Goal: Transaction & Acquisition: Obtain resource

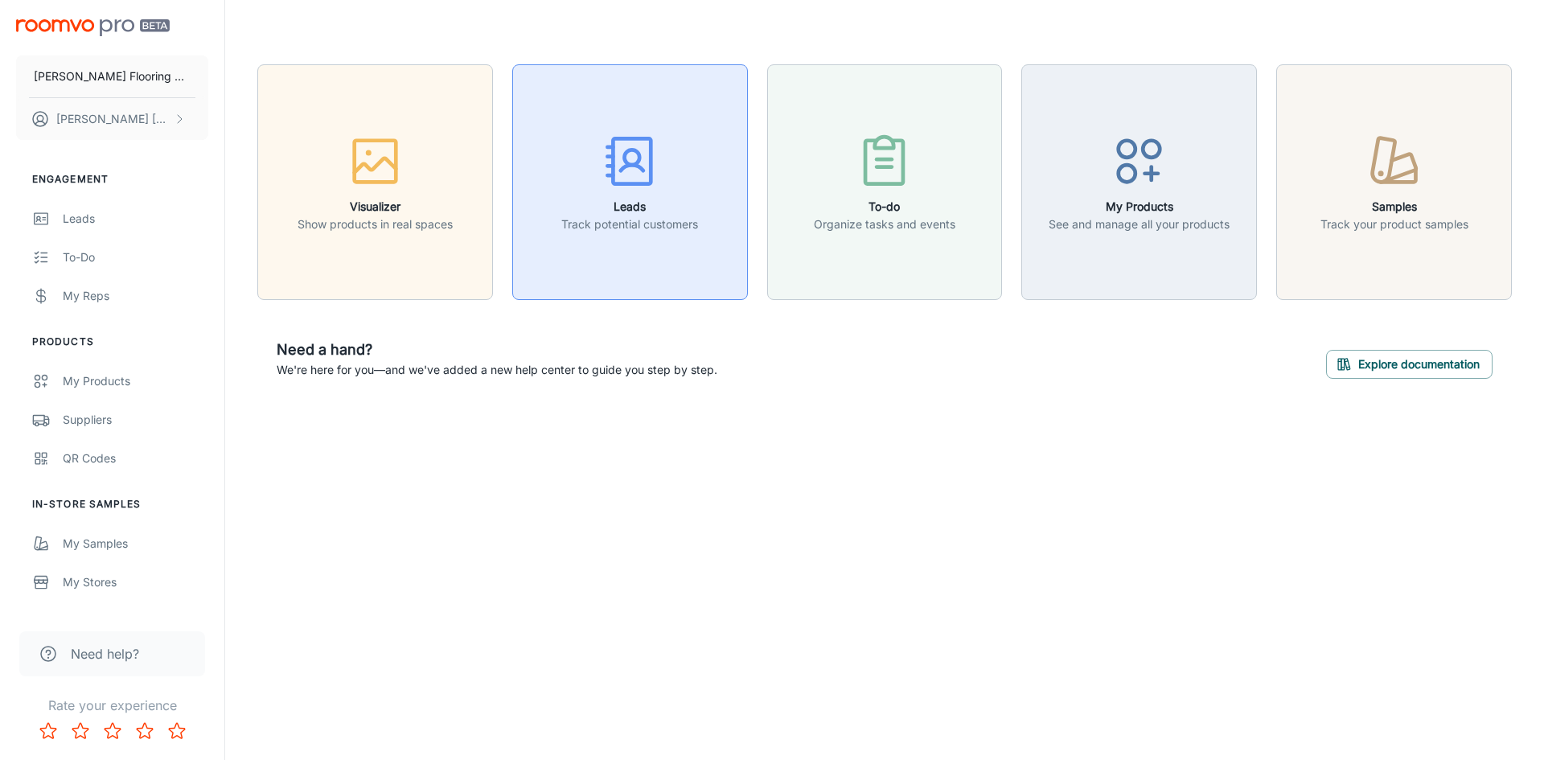
click at [613, 165] on rect "button" at bounding box center [632, 160] width 38 height 45
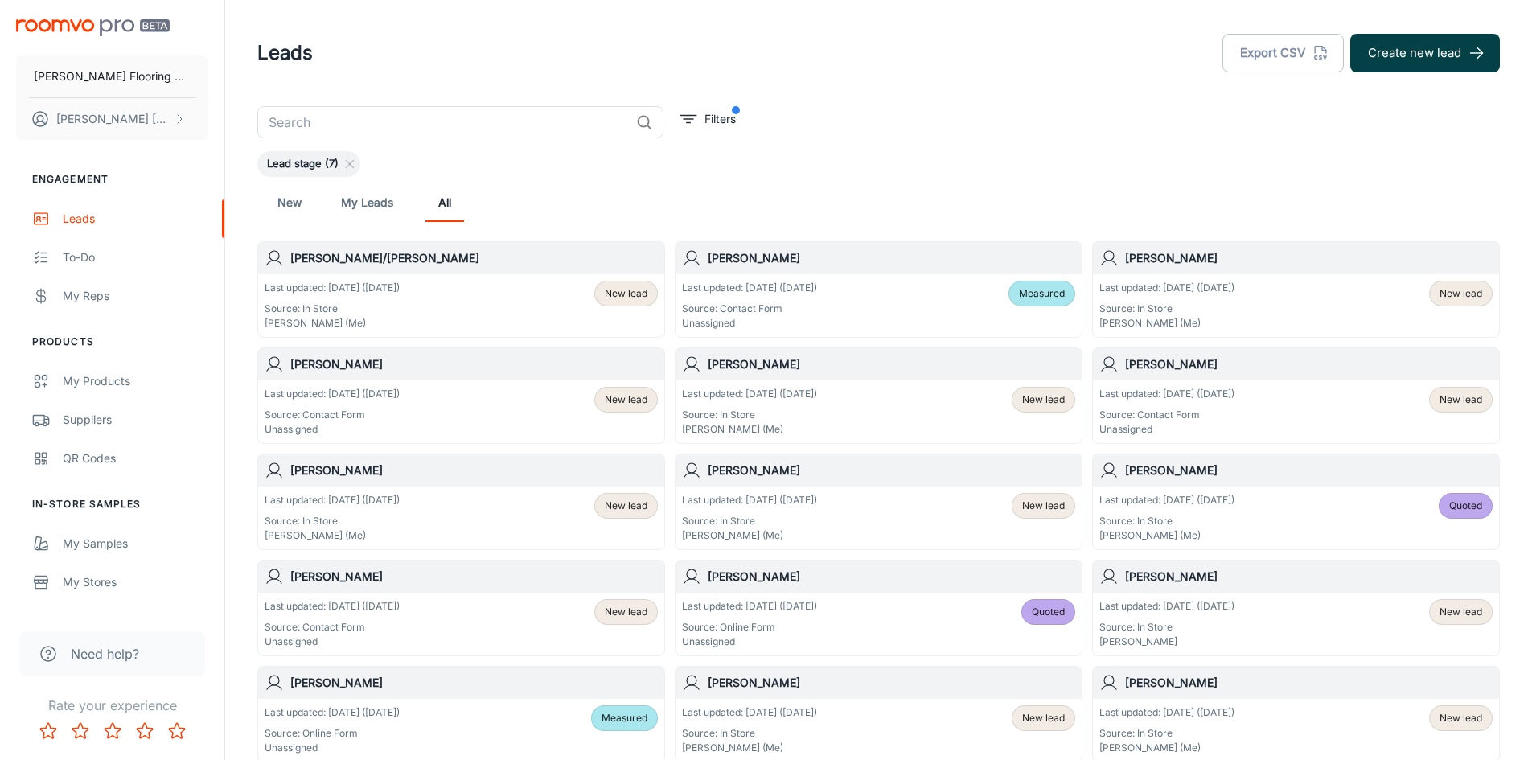
click at [1425, 55] on button "Create new lead" at bounding box center [1425, 53] width 150 height 39
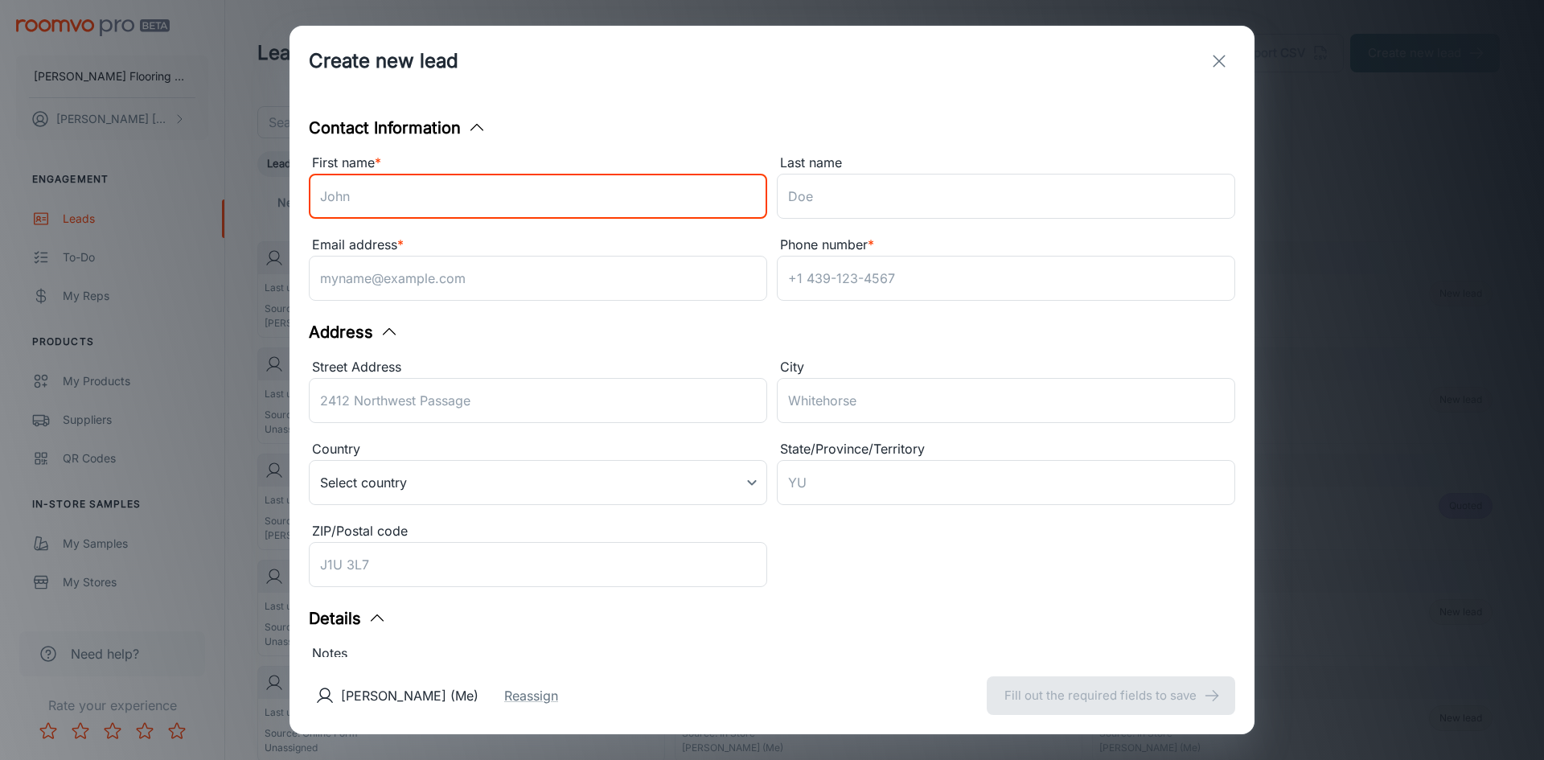
click at [408, 190] on input "First name *" at bounding box center [538, 196] width 458 height 45
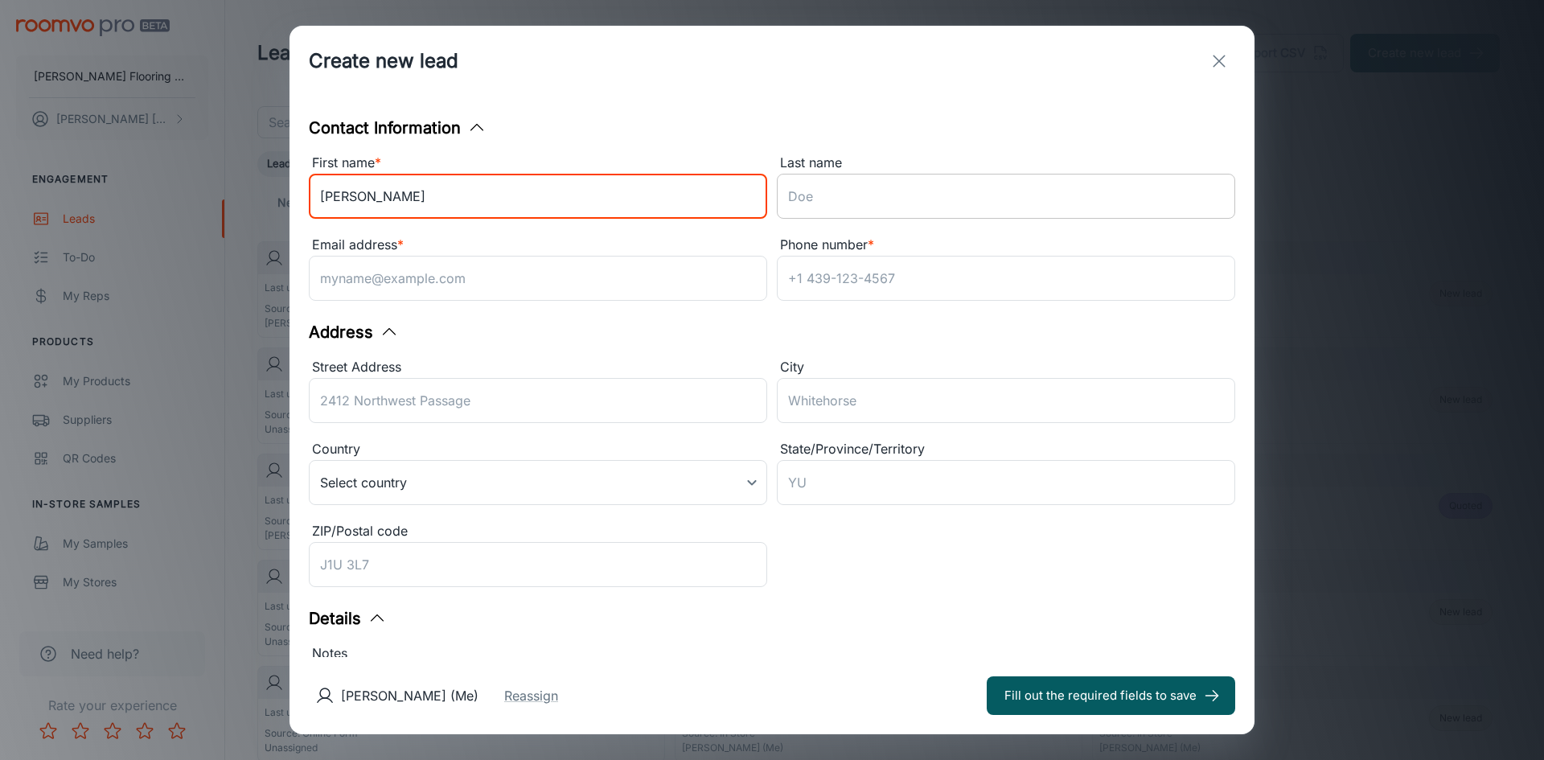
type input "[PERSON_NAME]"
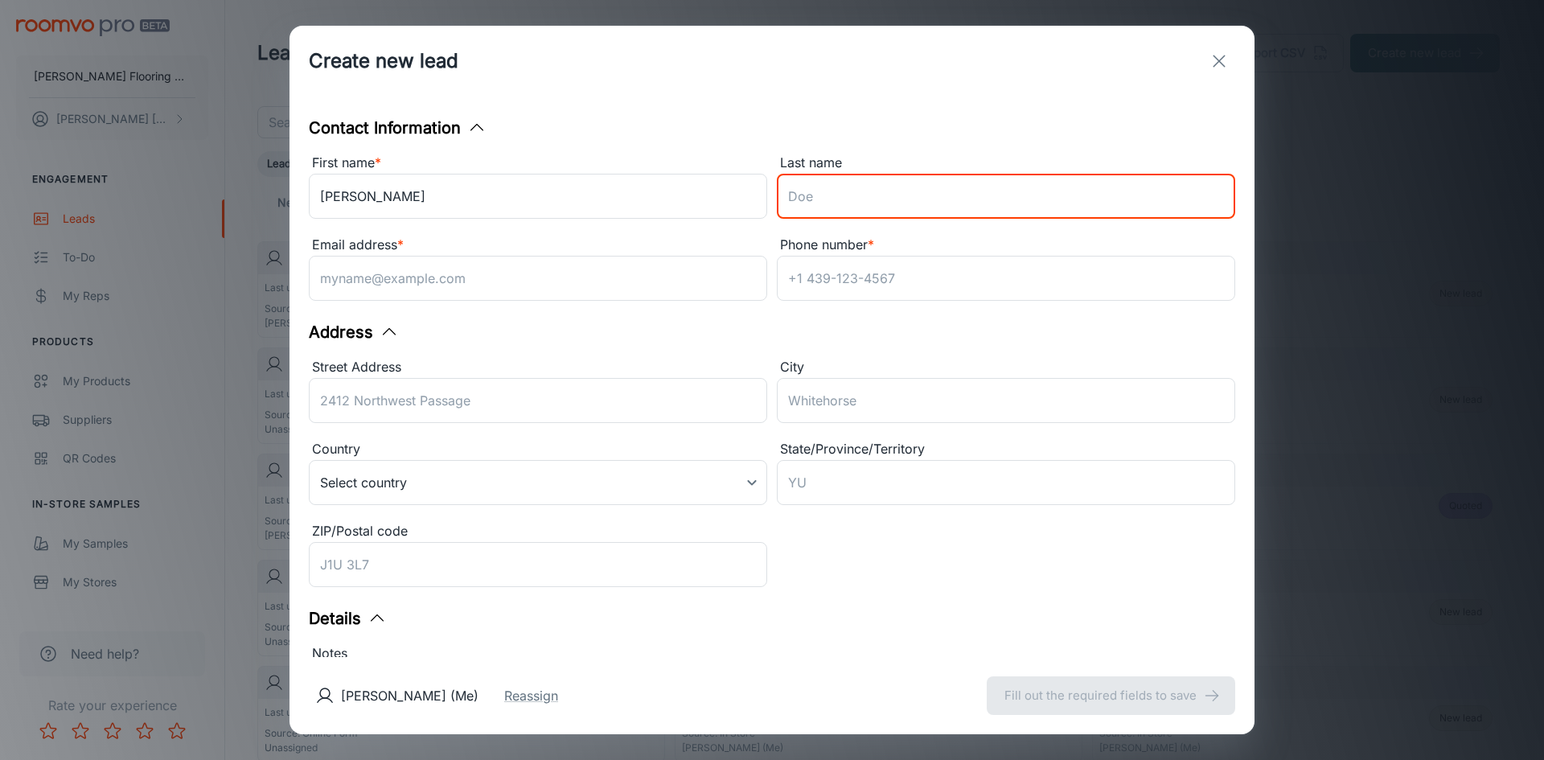
click at [853, 199] on input "Last name" at bounding box center [1006, 196] width 458 height 45
type input "[PERSON_NAME]"
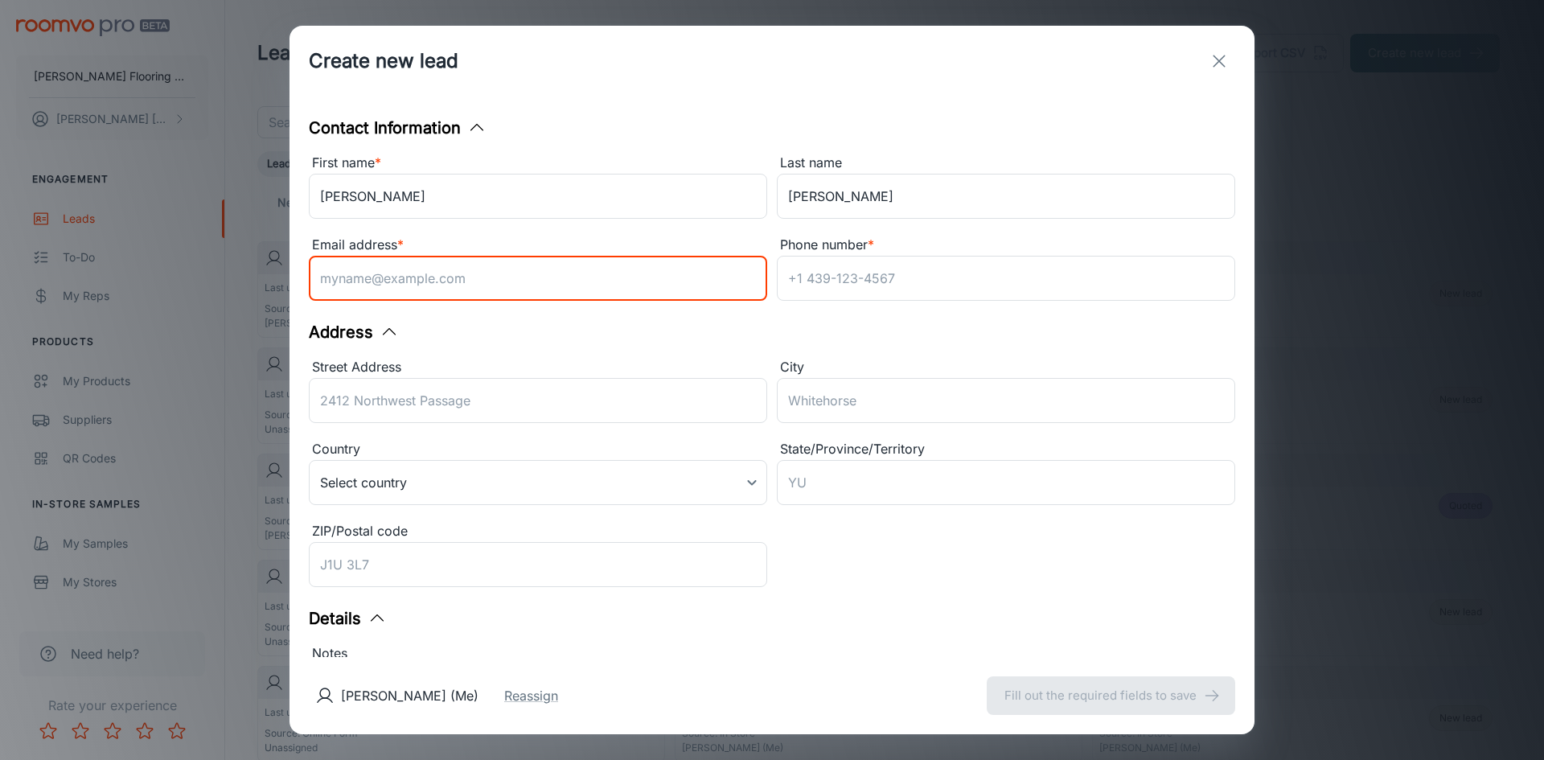
click at [582, 281] on input "Email address *" at bounding box center [538, 278] width 458 height 45
type input "[EMAIL_ADDRESS][DOMAIN_NAME]"
click at [799, 281] on input "Phone number *" at bounding box center [1006, 278] width 458 height 45
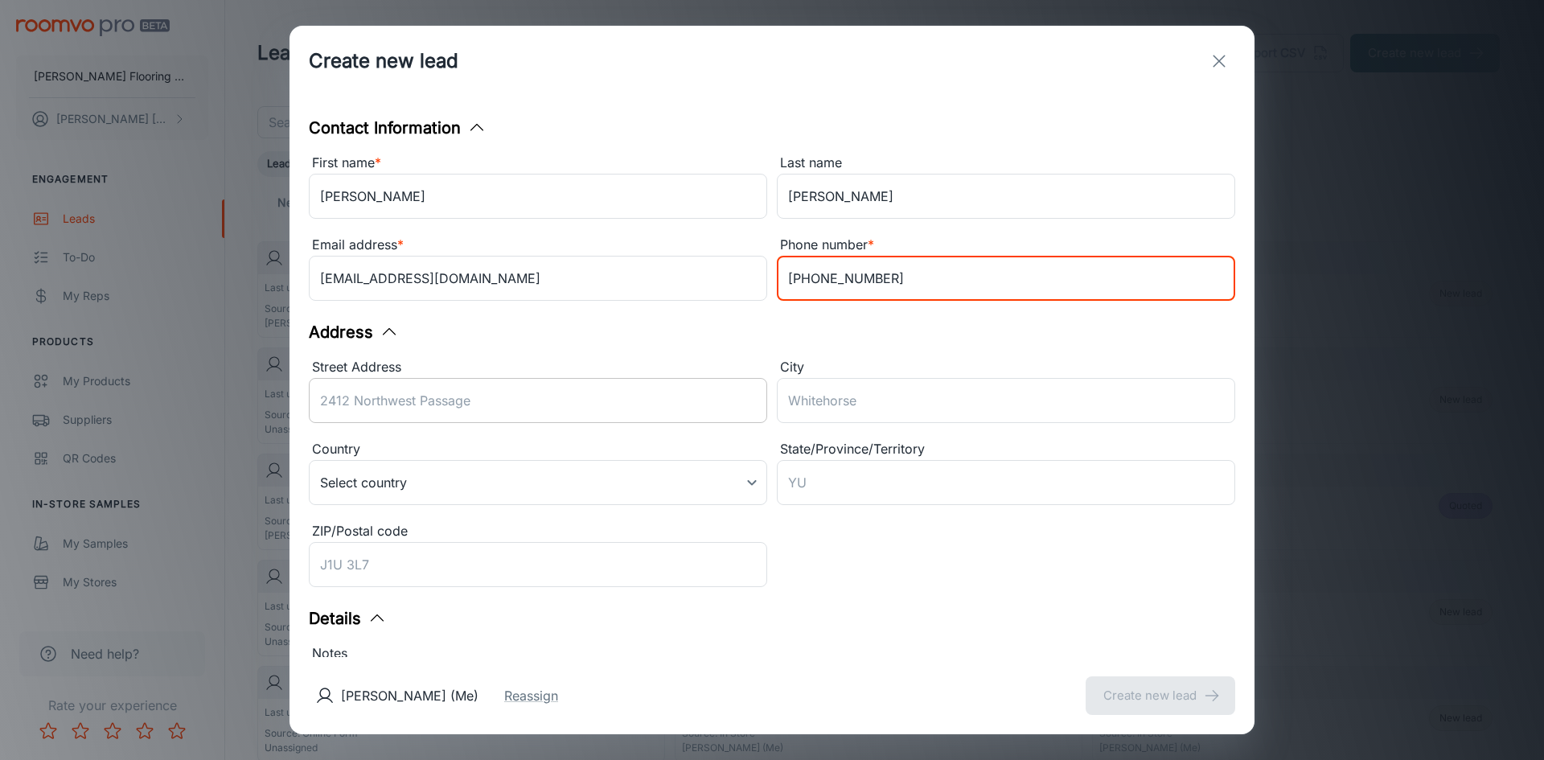
type input "[PHONE_NUMBER]"
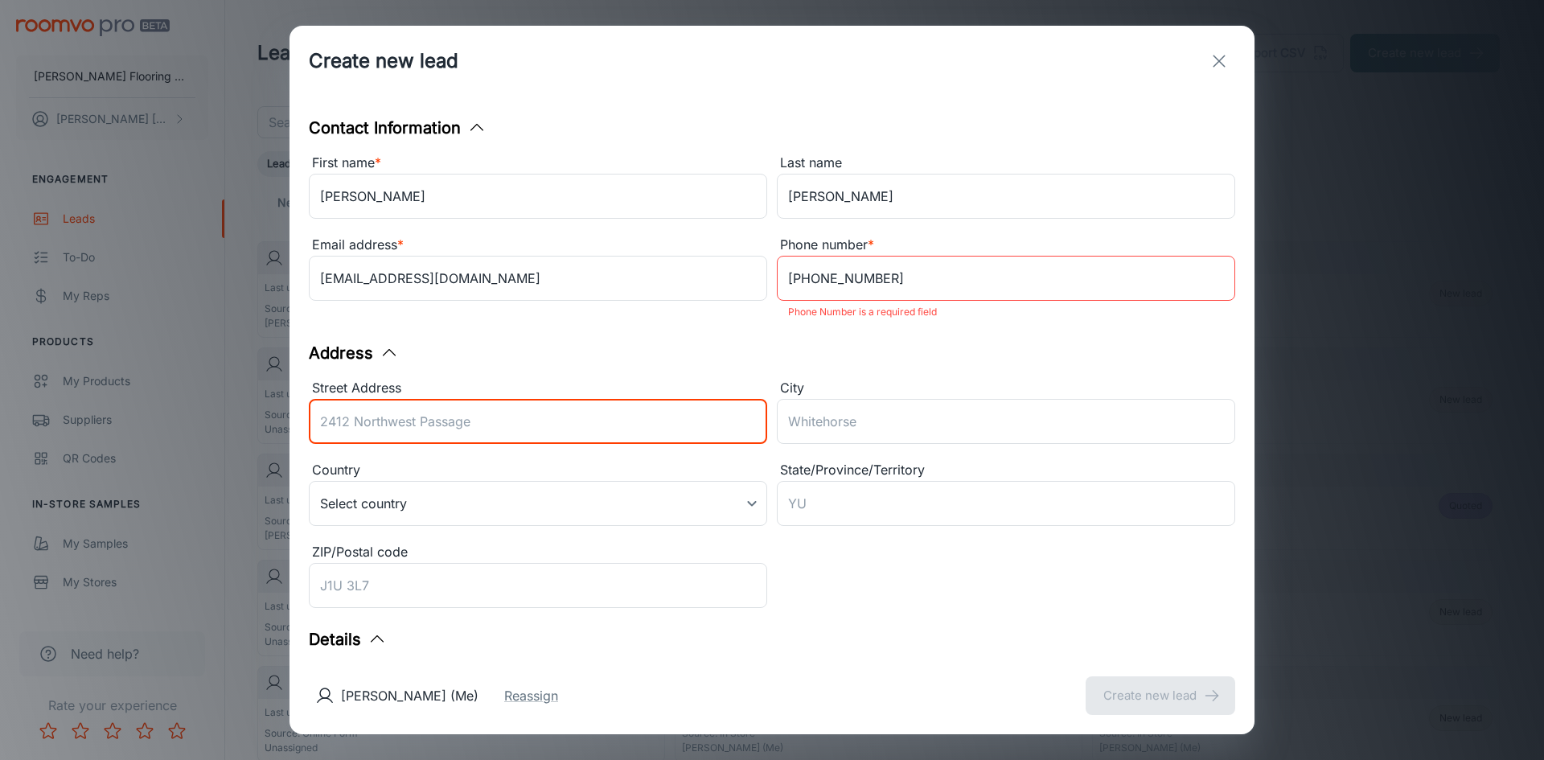
click at [567, 411] on input "Street Address" at bounding box center [538, 421] width 458 height 45
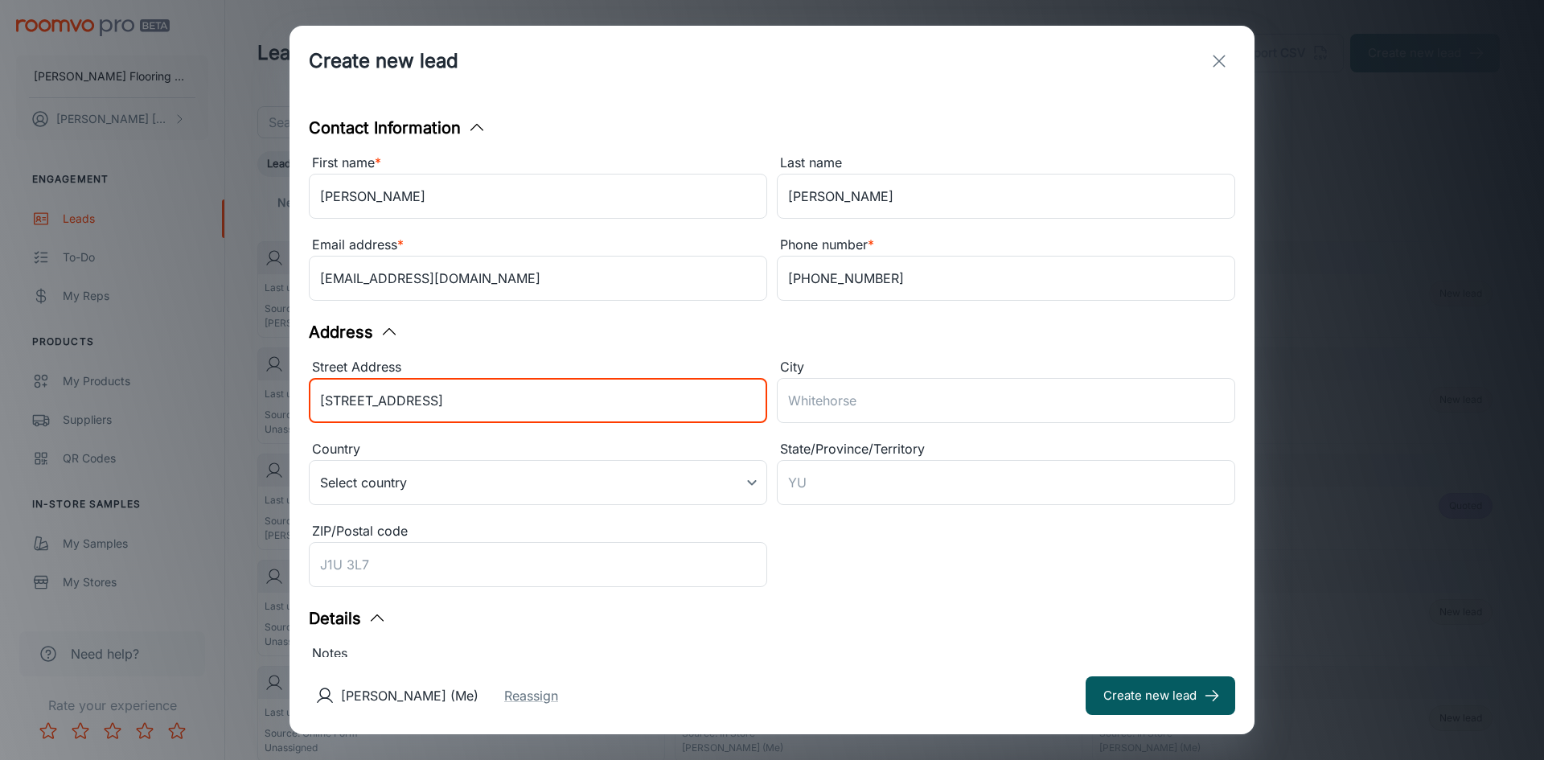
type input "[STREET_ADDRESS]"
click at [1086, 676] on button "Create new lead" at bounding box center [1161, 695] width 150 height 39
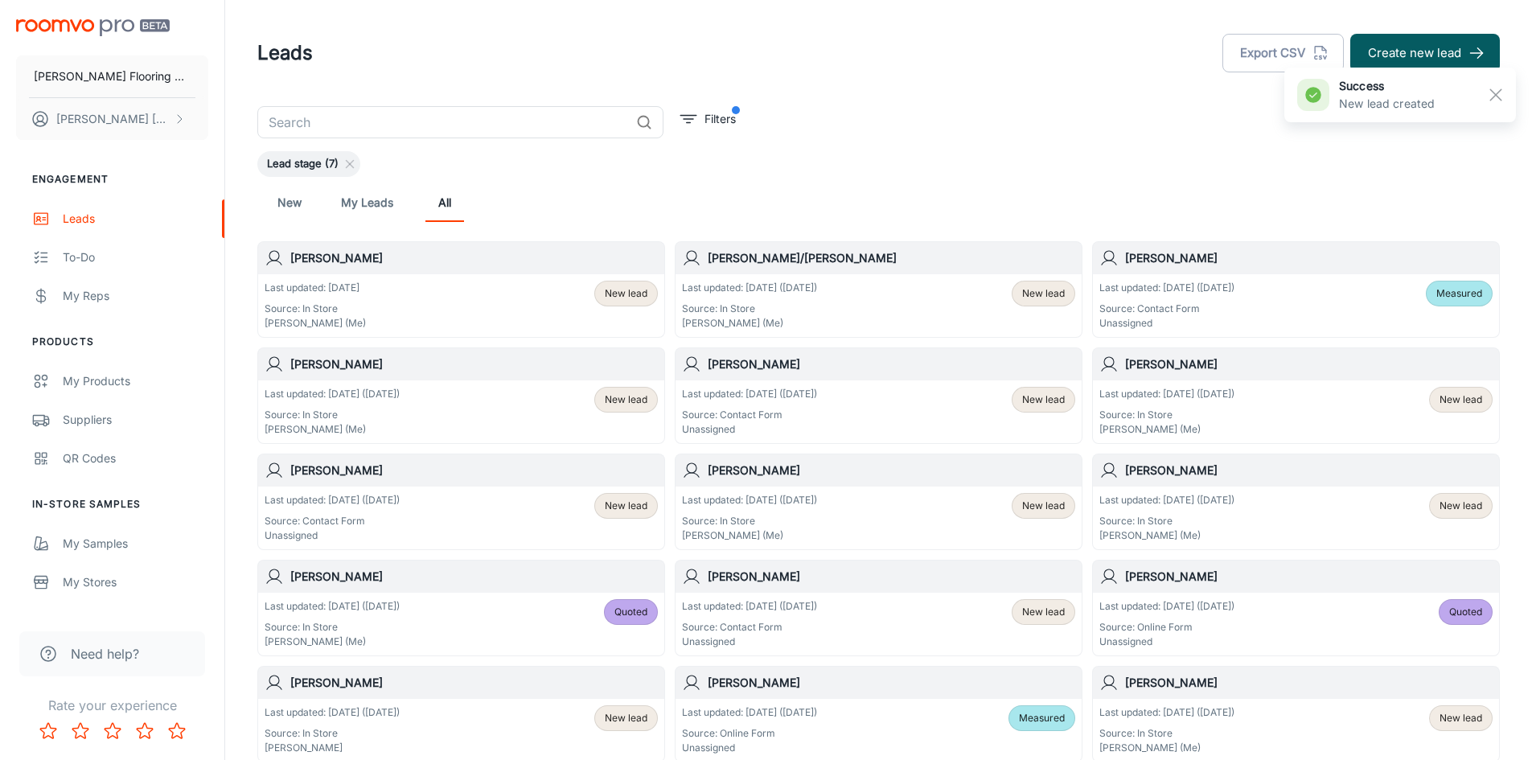
click at [369, 302] on div "Last updated: [DATE] Source: In Store [PERSON_NAME] (Me) New lead" at bounding box center [461, 306] width 393 height 50
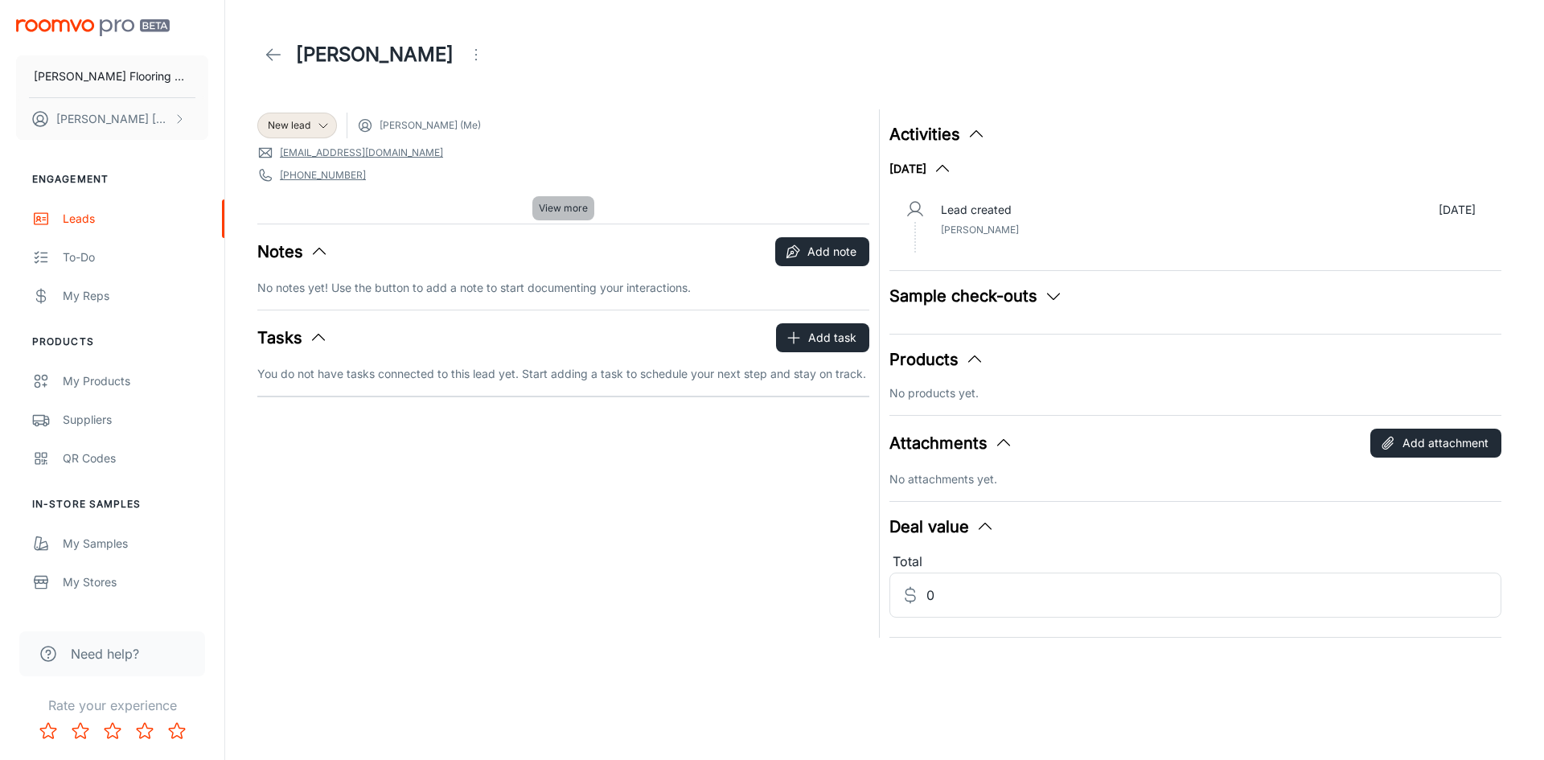
click at [557, 207] on span "View more" at bounding box center [563, 208] width 49 height 14
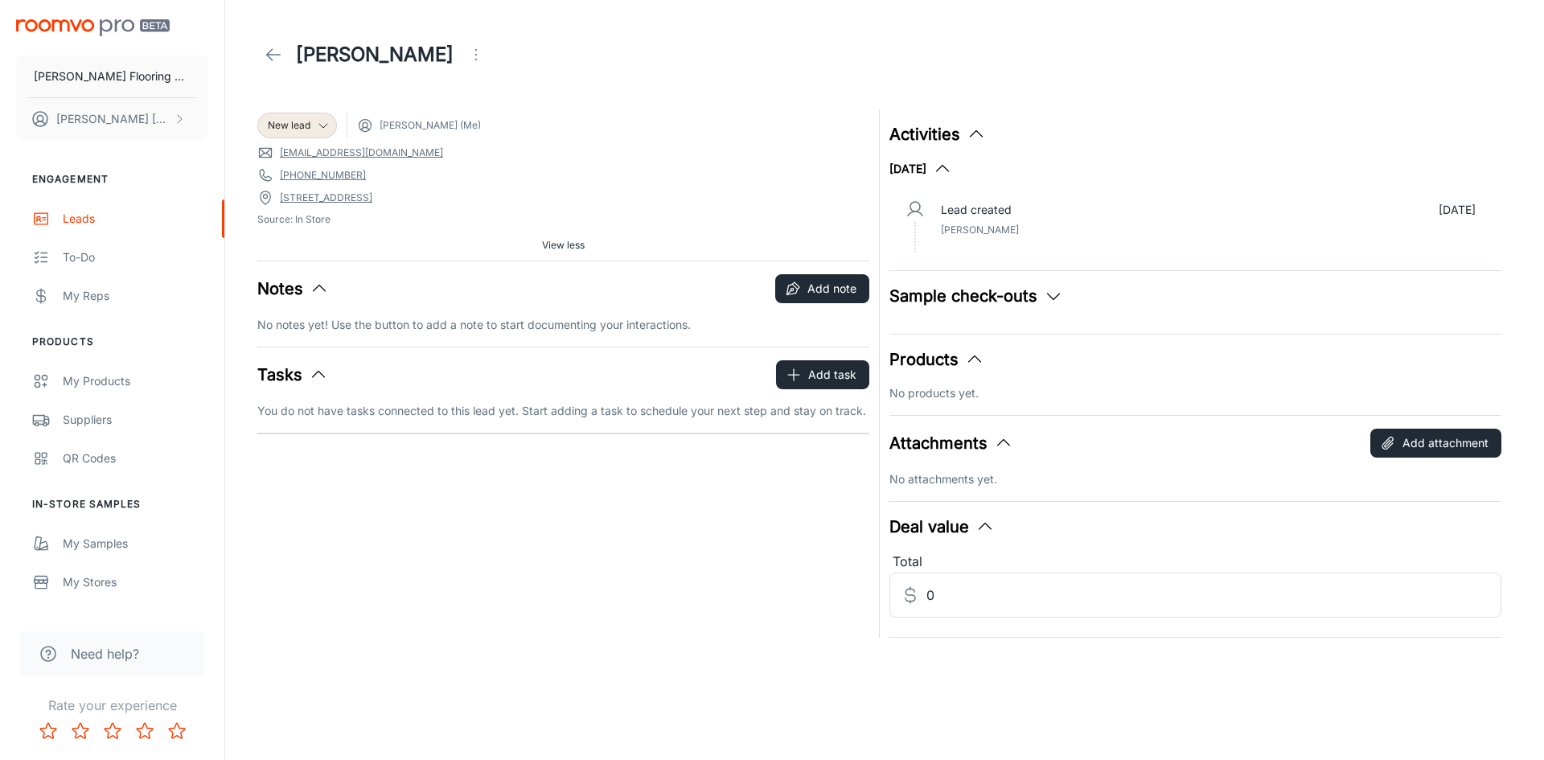
click at [372, 199] on link "[STREET_ADDRESS]" at bounding box center [326, 198] width 92 height 14
click at [798, 287] on icon "button" at bounding box center [793, 289] width 16 height 16
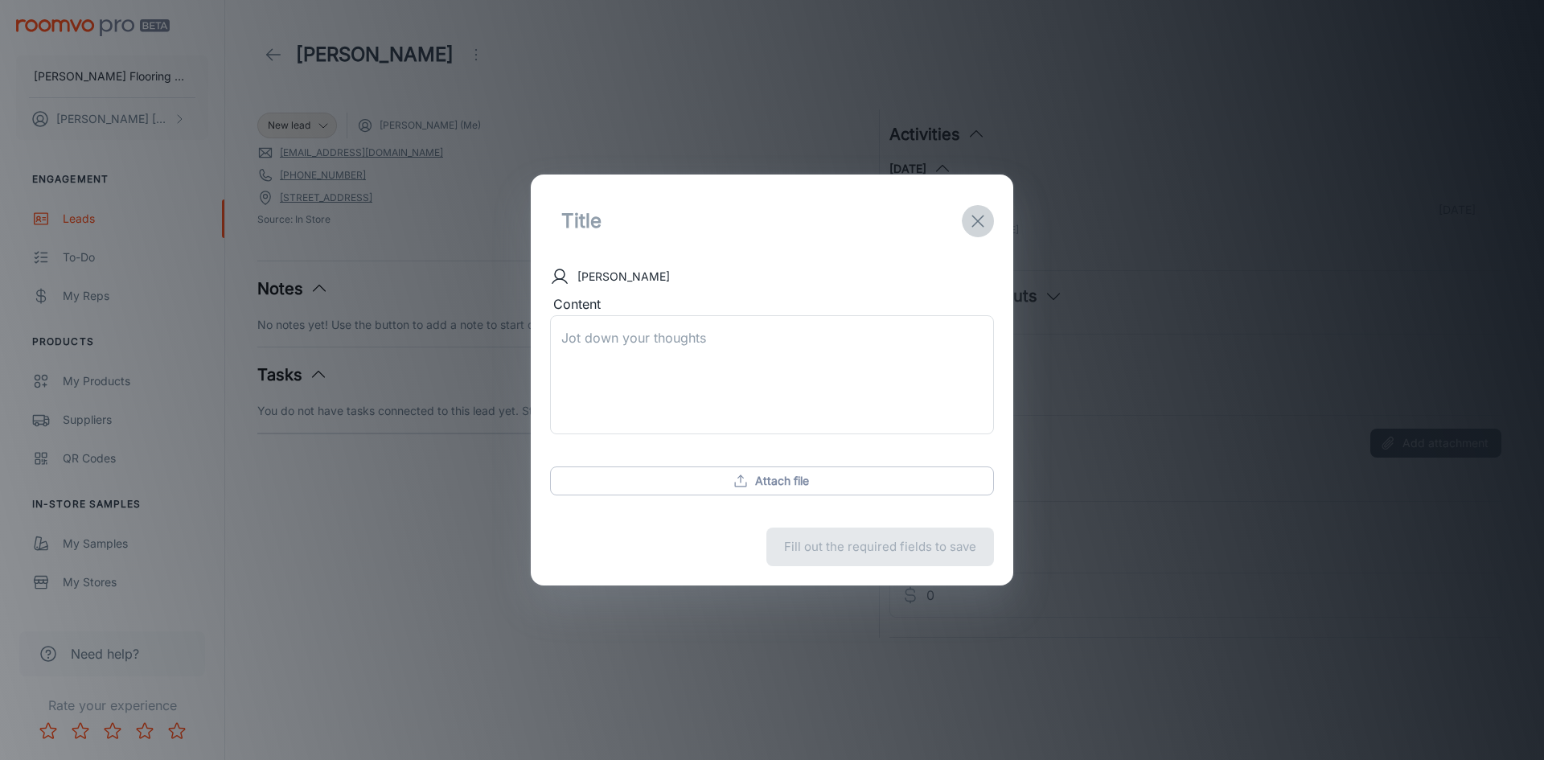
click at [979, 220] on line "exit" at bounding box center [977, 221] width 11 height 11
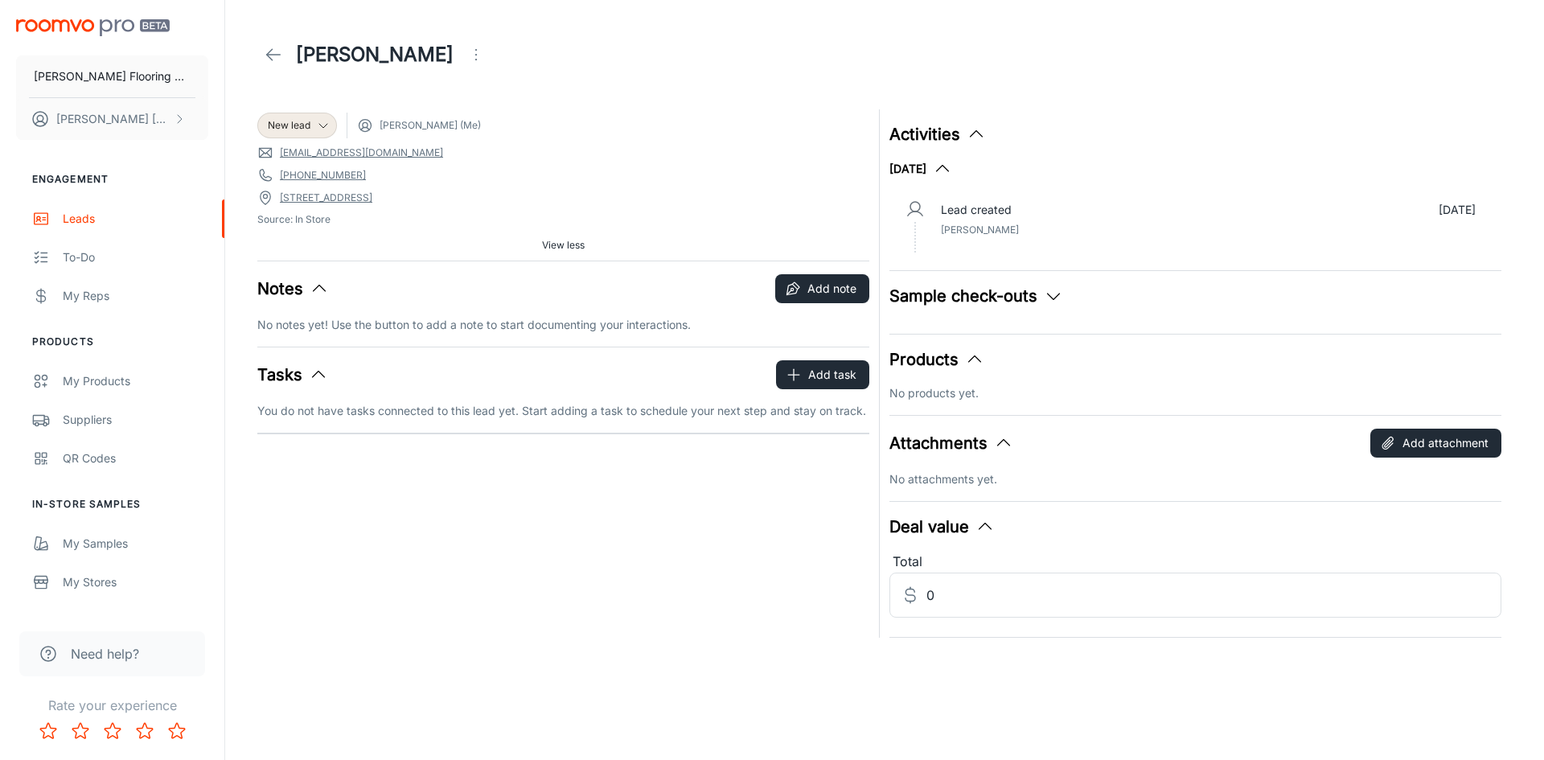
click at [276, 56] on icon at bounding box center [273, 54] width 19 height 19
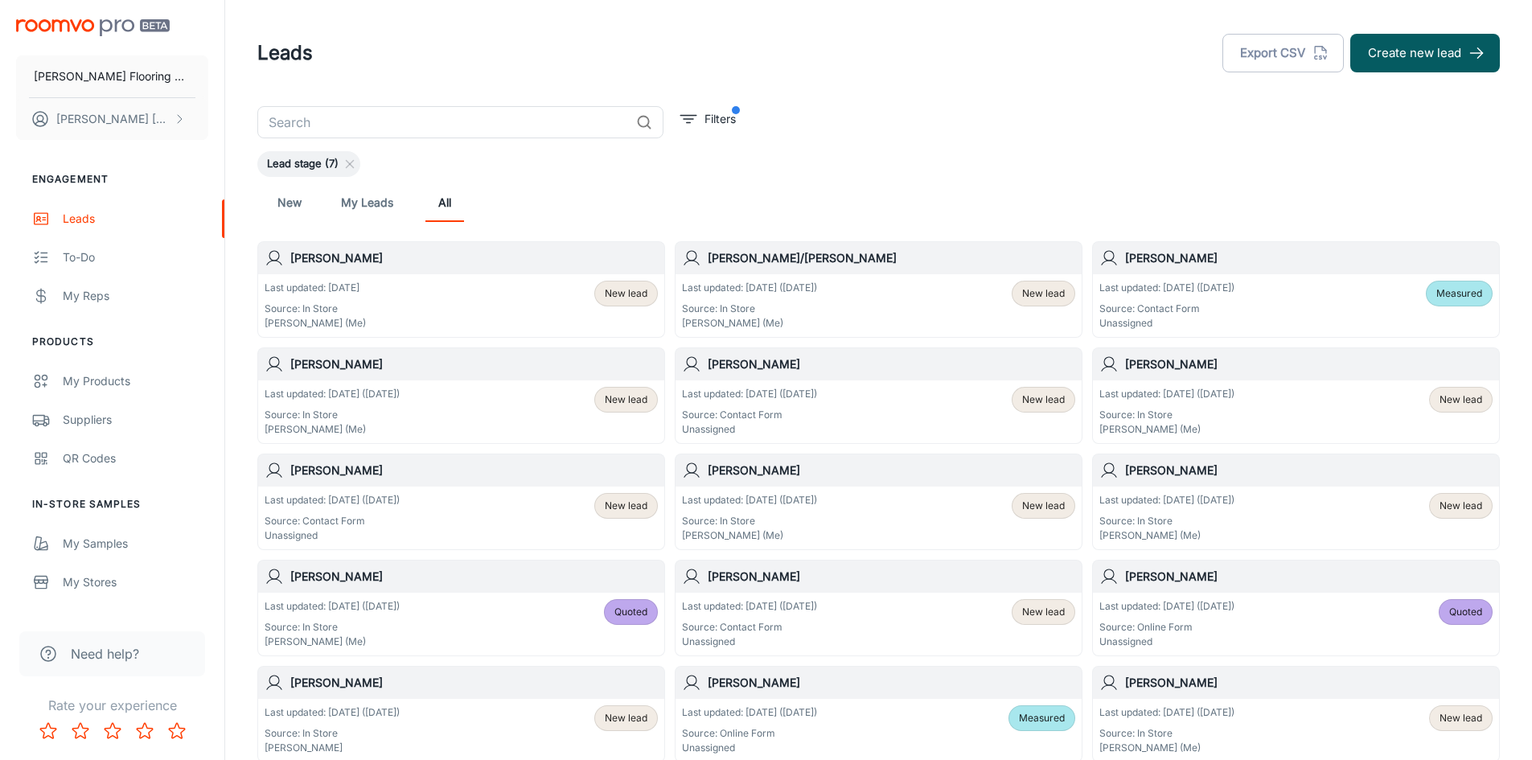
click at [446, 289] on div "Last updated: [DATE] Source: In Store [PERSON_NAME] (Me) New lead" at bounding box center [461, 306] width 393 height 50
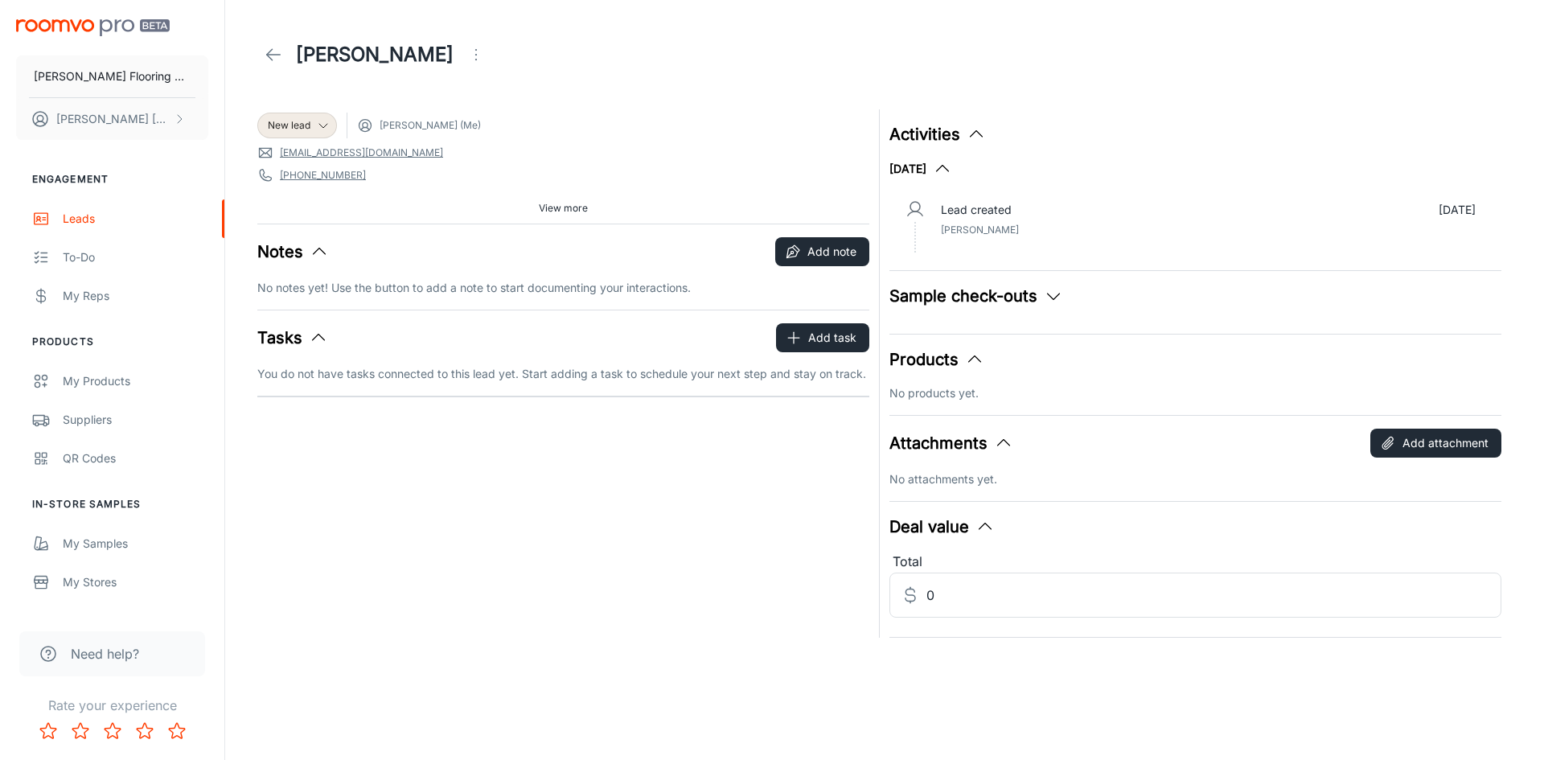
click at [567, 205] on span "View more" at bounding box center [563, 208] width 49 height 14
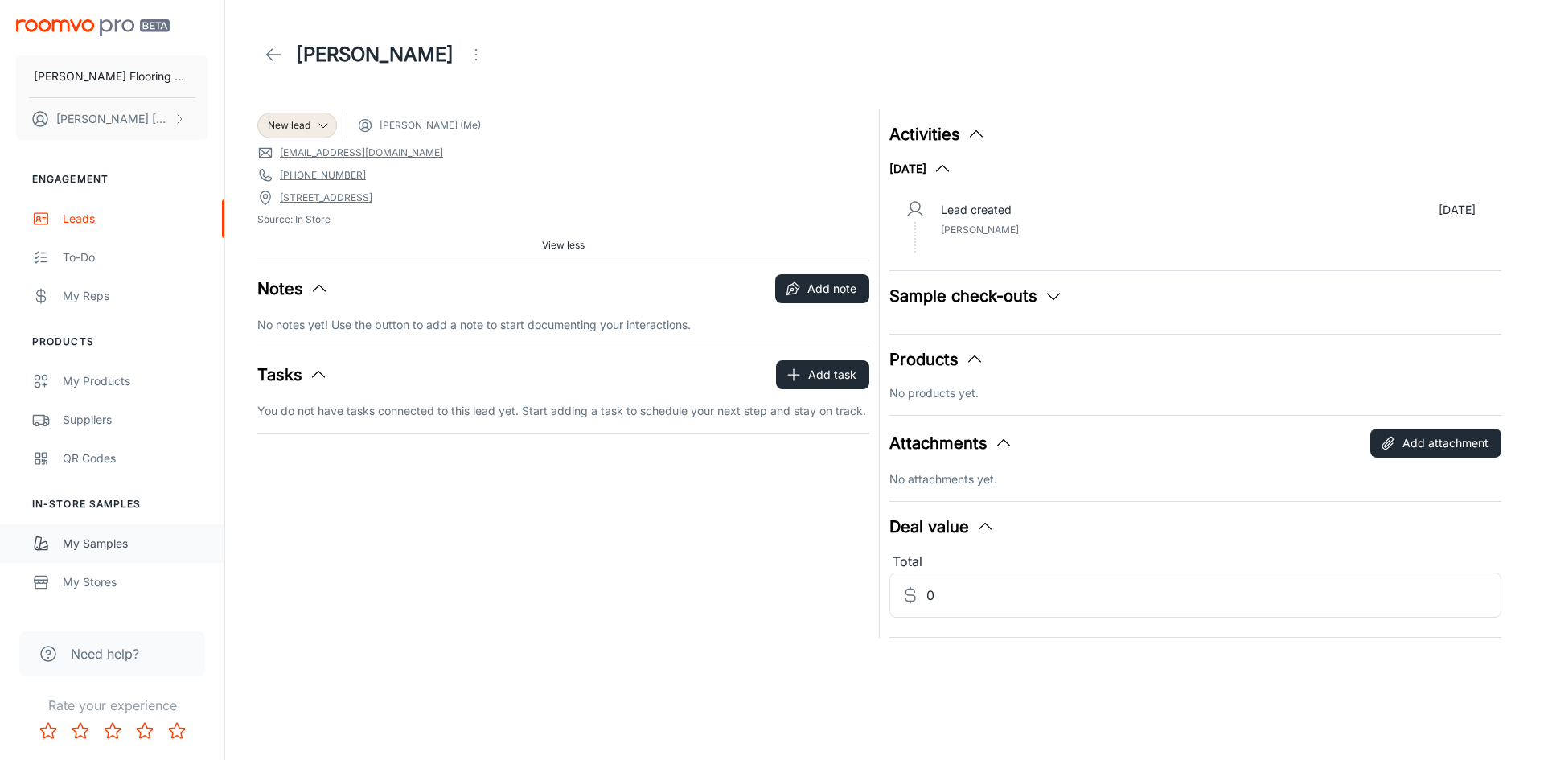
click at [94, 548] on div "My Samples" at bounding box center [136, 544] width 146 height 18
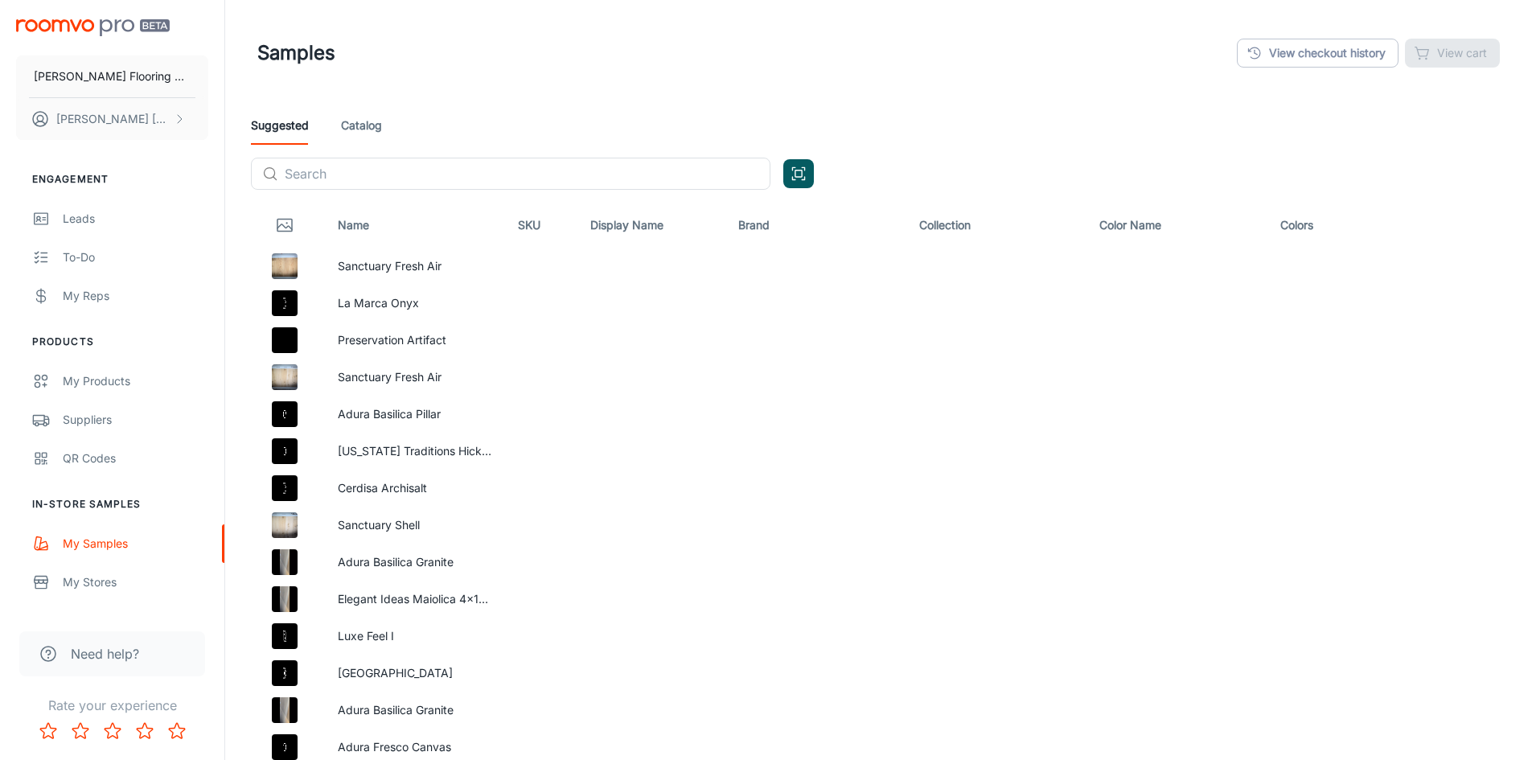
click at [367, 122] on link "Catalog" at bounding box center [361, 125] width 41 height 39
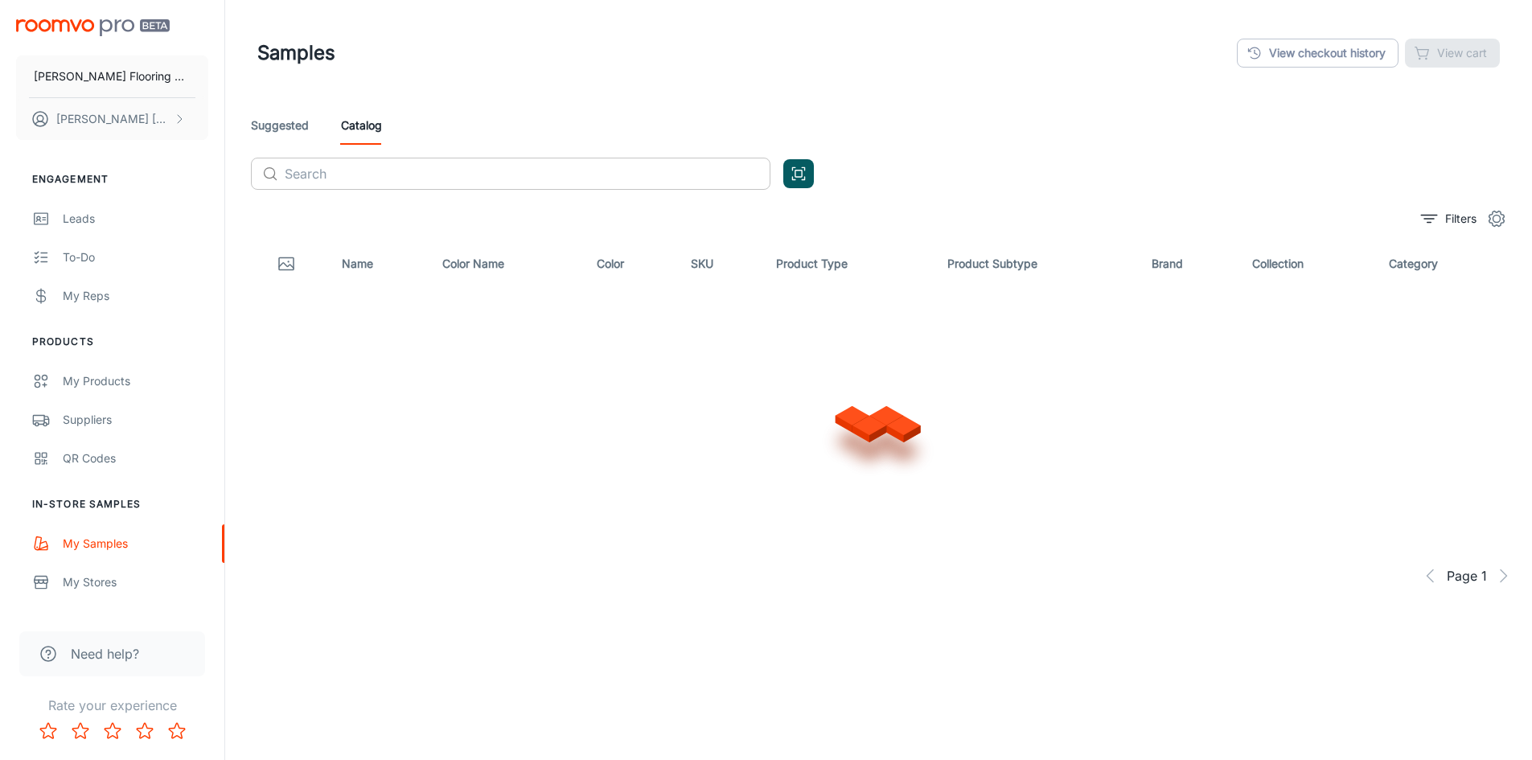
click at [352, 177] on input "text" at bounding box center [528, 174] width 486 height 32
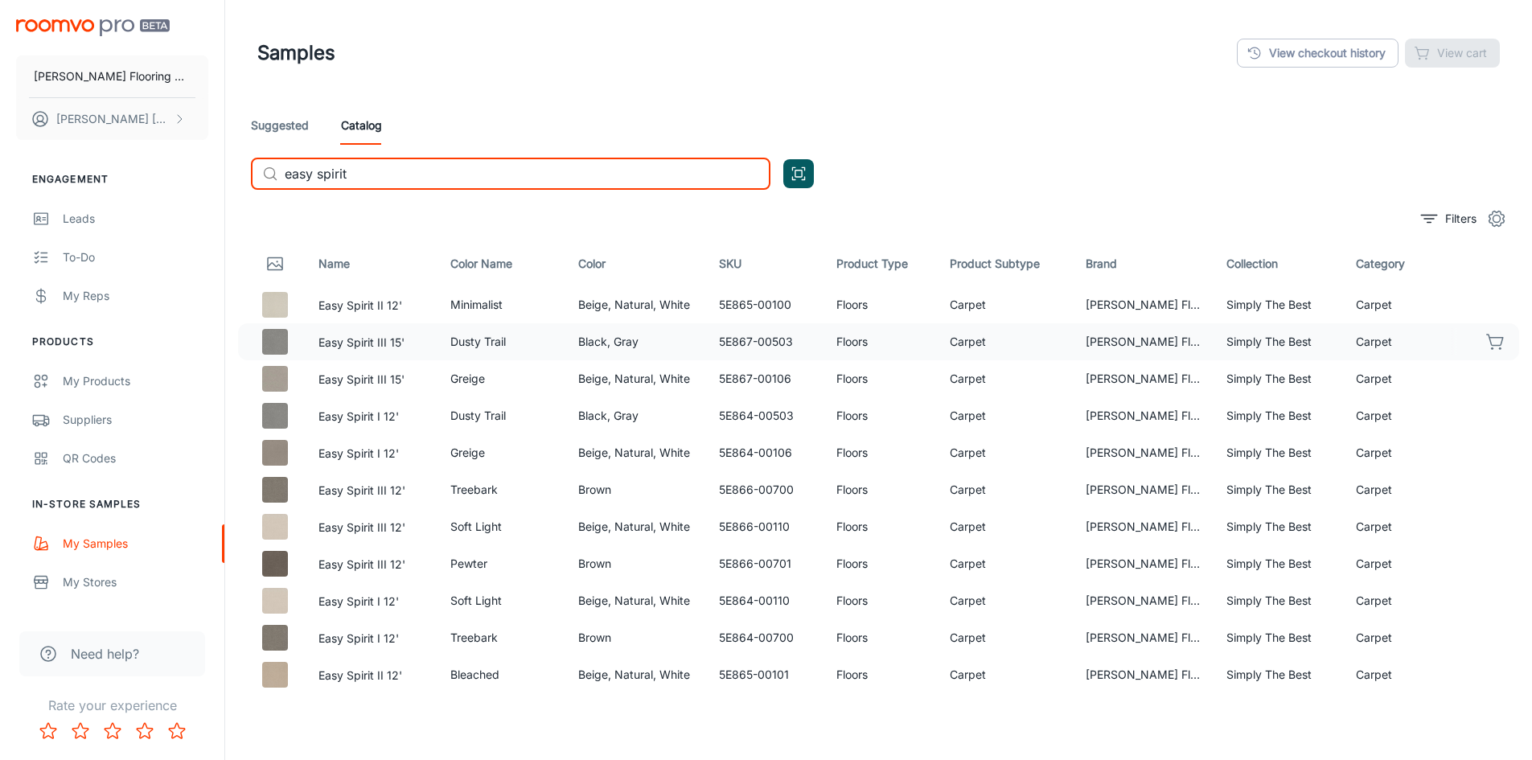
click at [1486, 334] on icon "button" at bounding box center [1495, 341] width 19 height 19
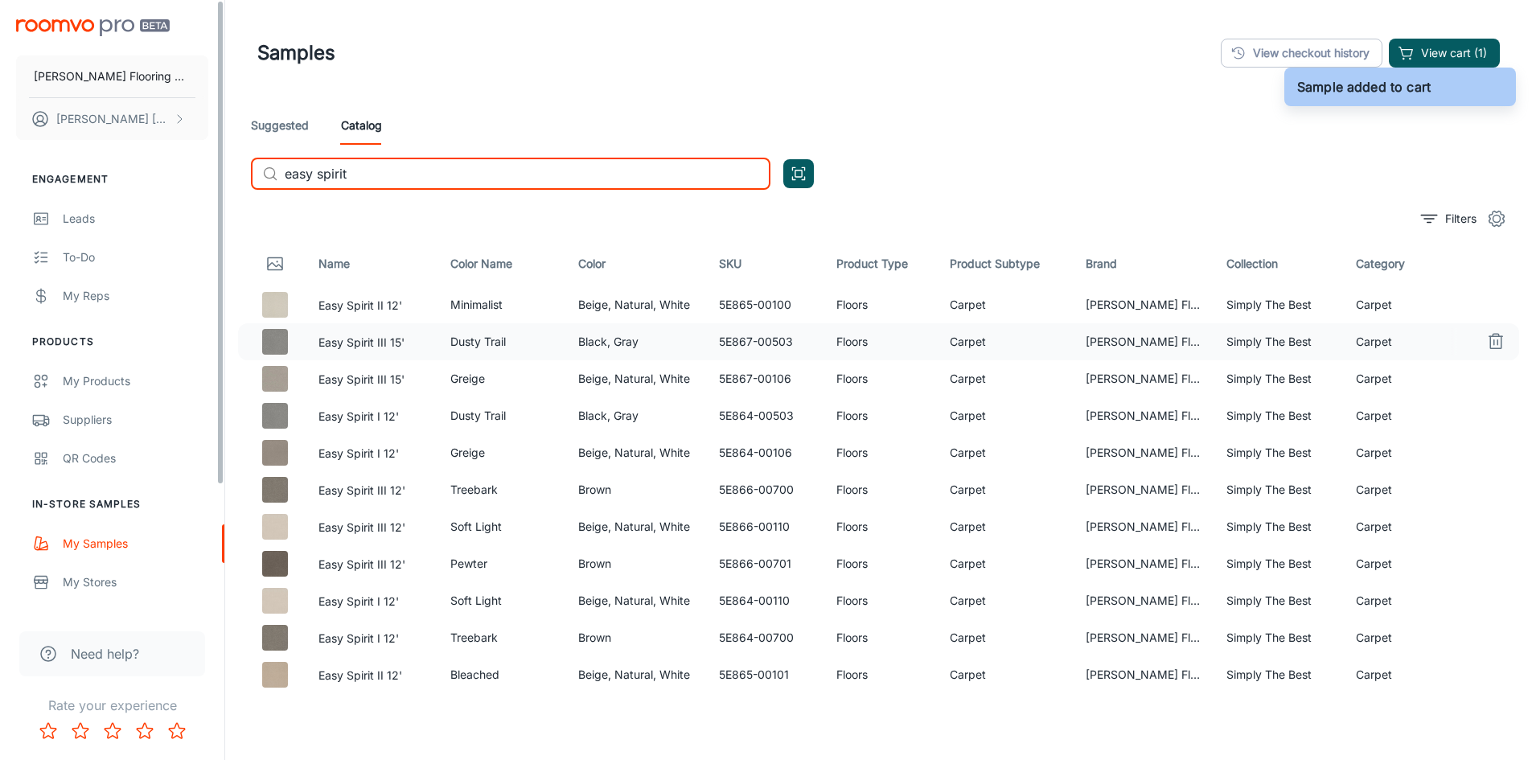
drag, startPoint x: 364, startPoint y: 170, endPoint x: 216, endPoint y: 168, distance: 147.2
click at [216, 168] on div "[PERSON_NAME] Flooring Center [PERSON_NAME] Engagement Leads To-do My Reps Prod…" at bounding box center [766, 424] width 1532 height 848
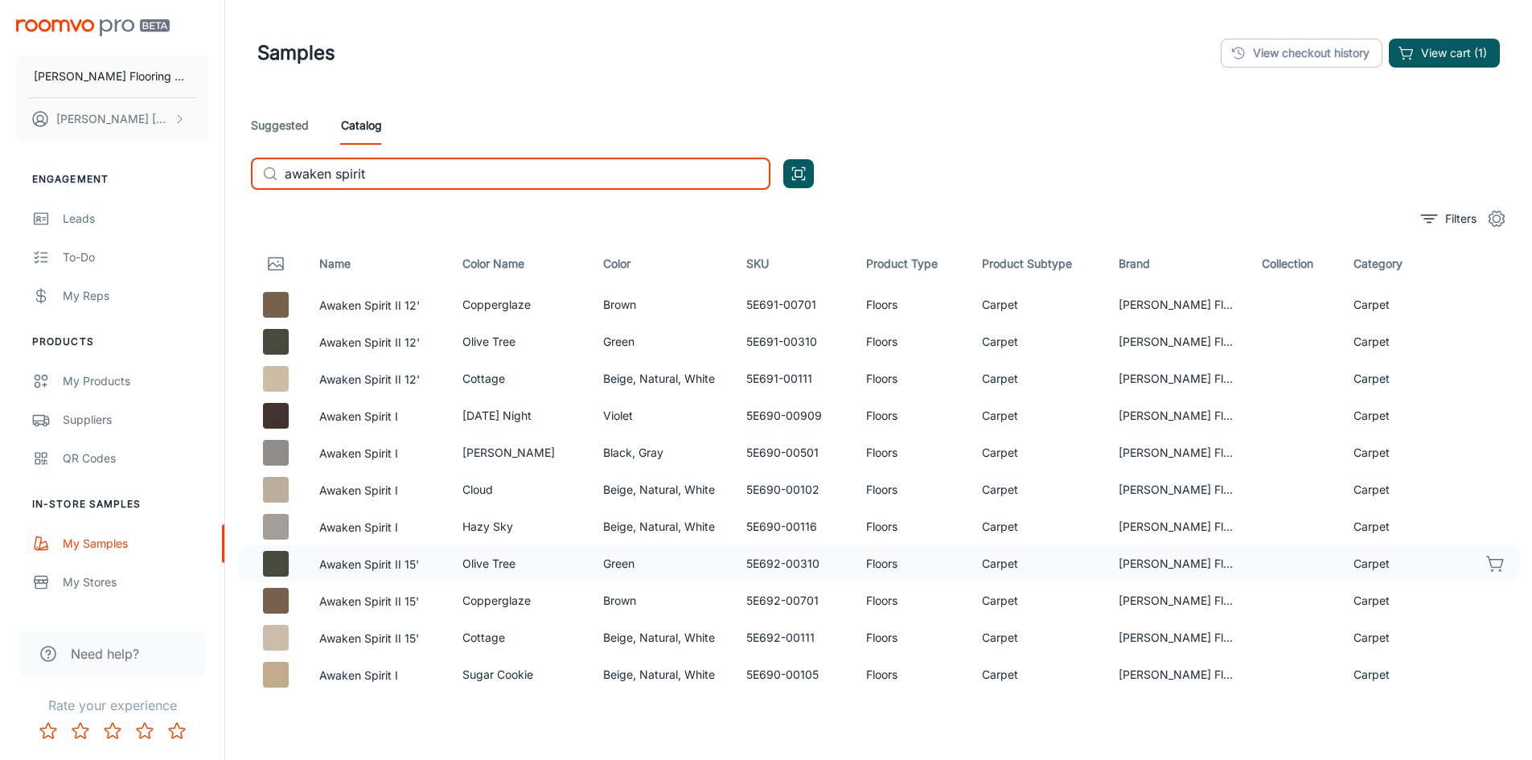
type input "awaken spirit"
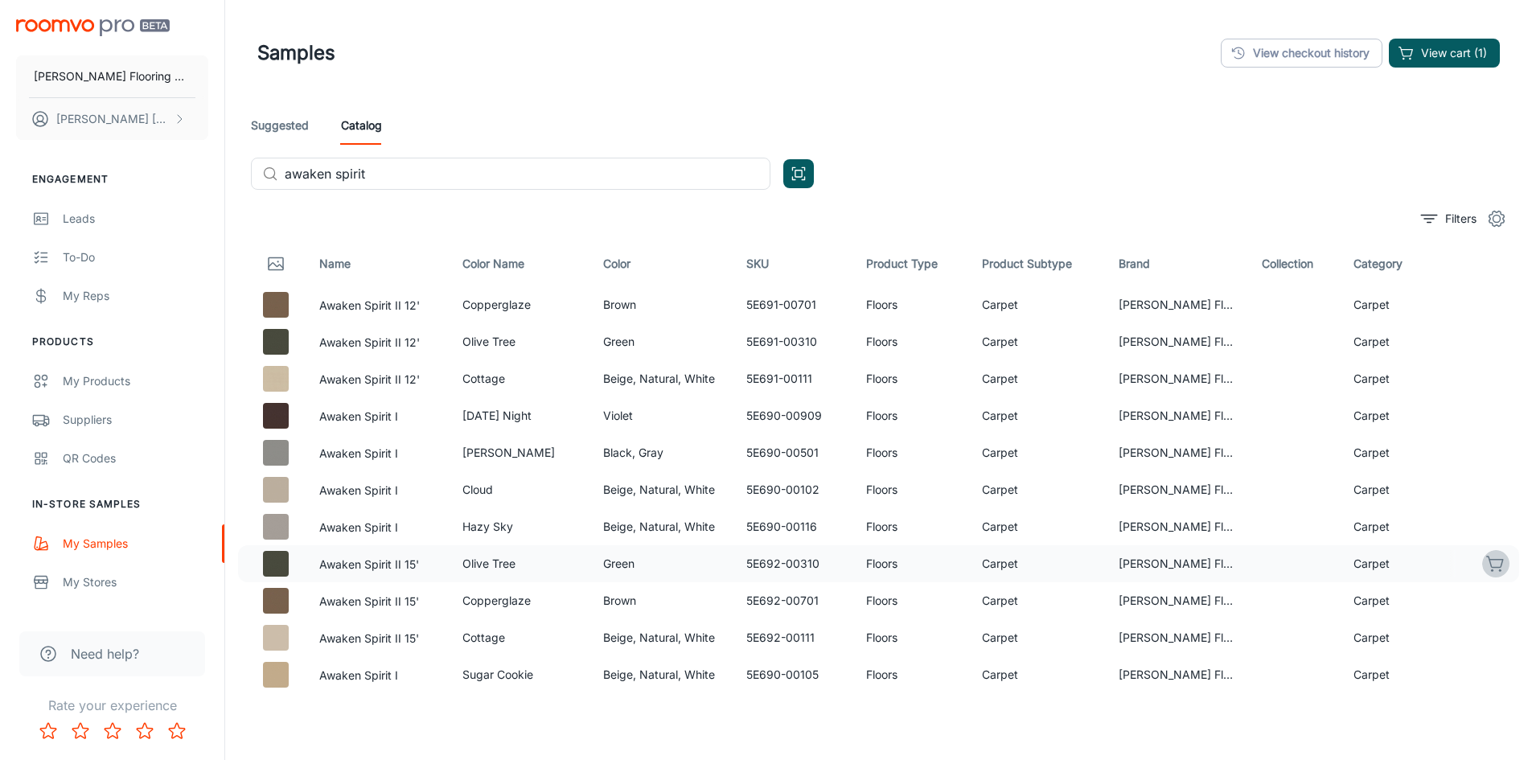
click at [1486, 563] on icon "button" at bounding box center [1495, 563] width 19 height 19
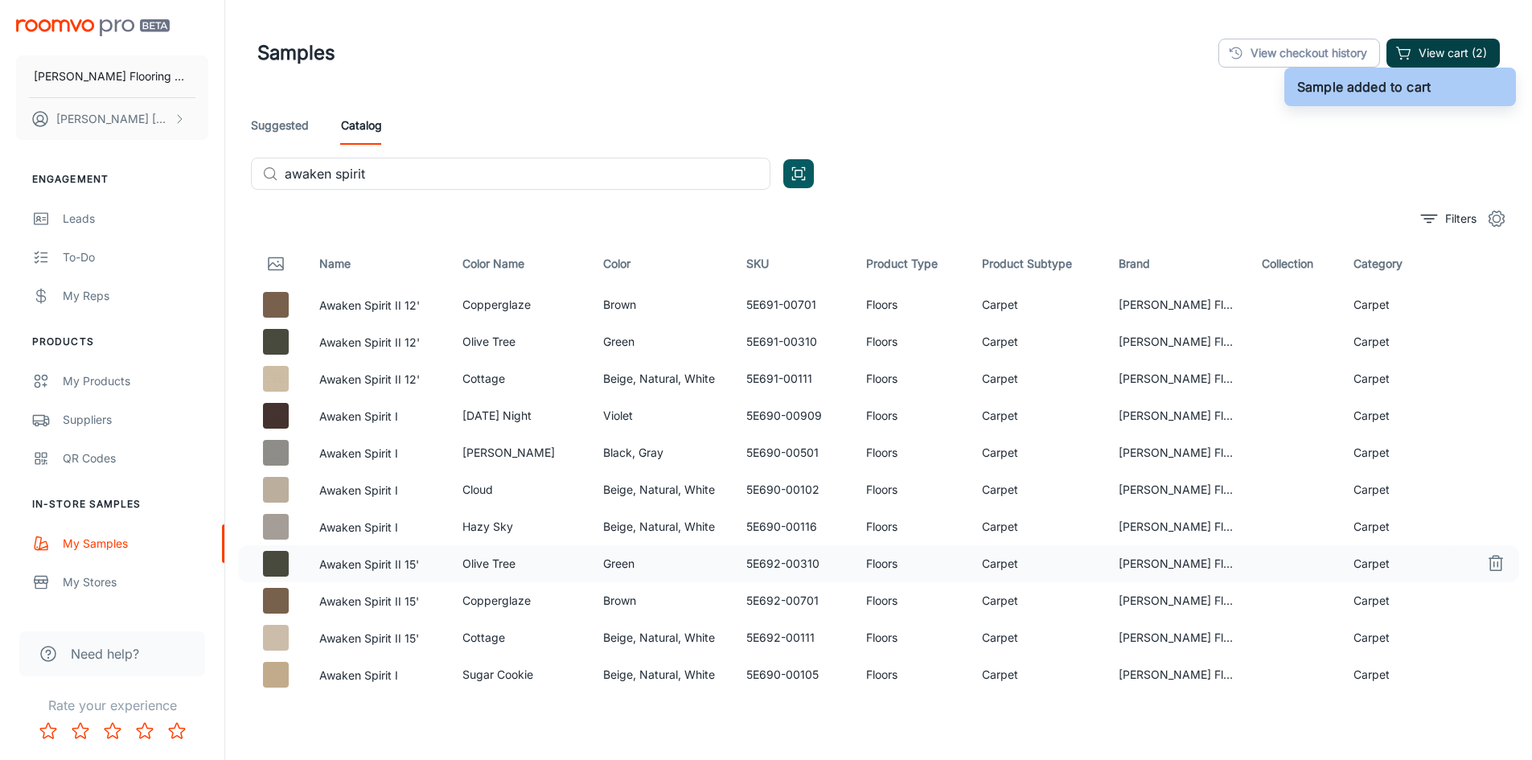
click at [1450, 50] on button "View cart (2)" at bounding box center [1443, 53] width 113 height 29
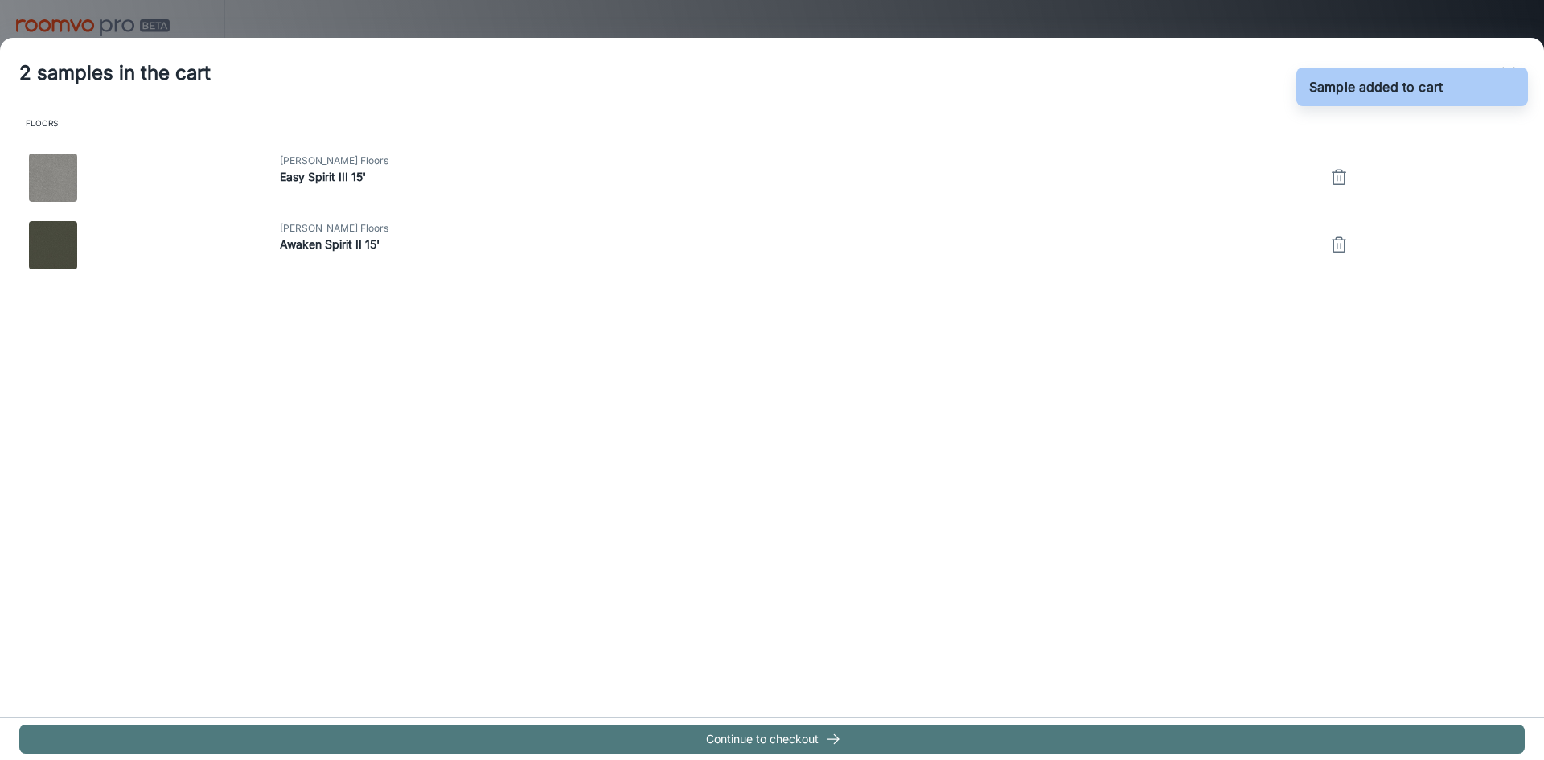
click at [706, 742] on button "Continue to checkout" at bounding box center [772, 739] width 1506 height 29
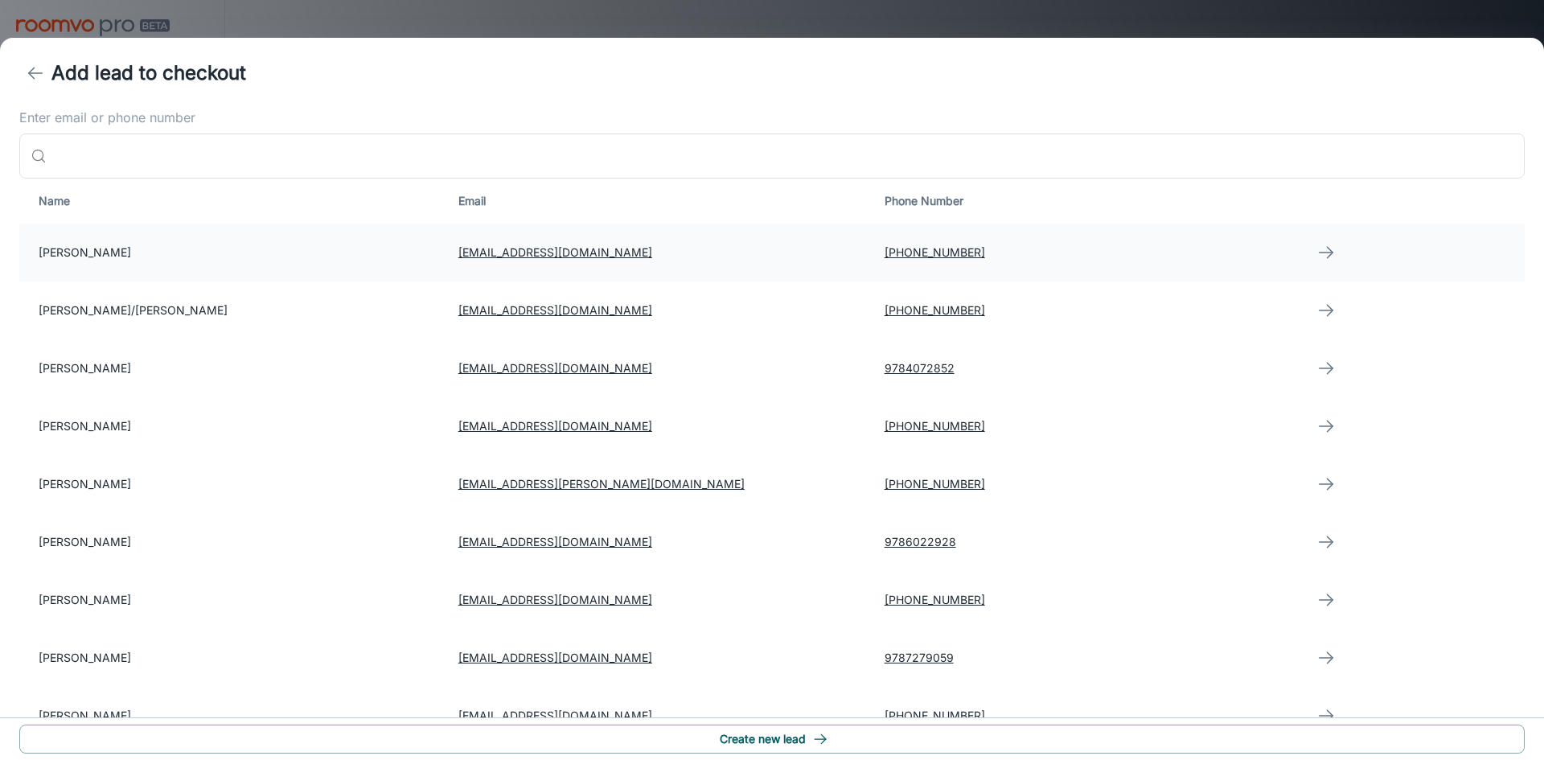
click at [1187, 248] on td "[PHONE_NUMBER]" at bounding box center [1085, 253] width 426 height 58
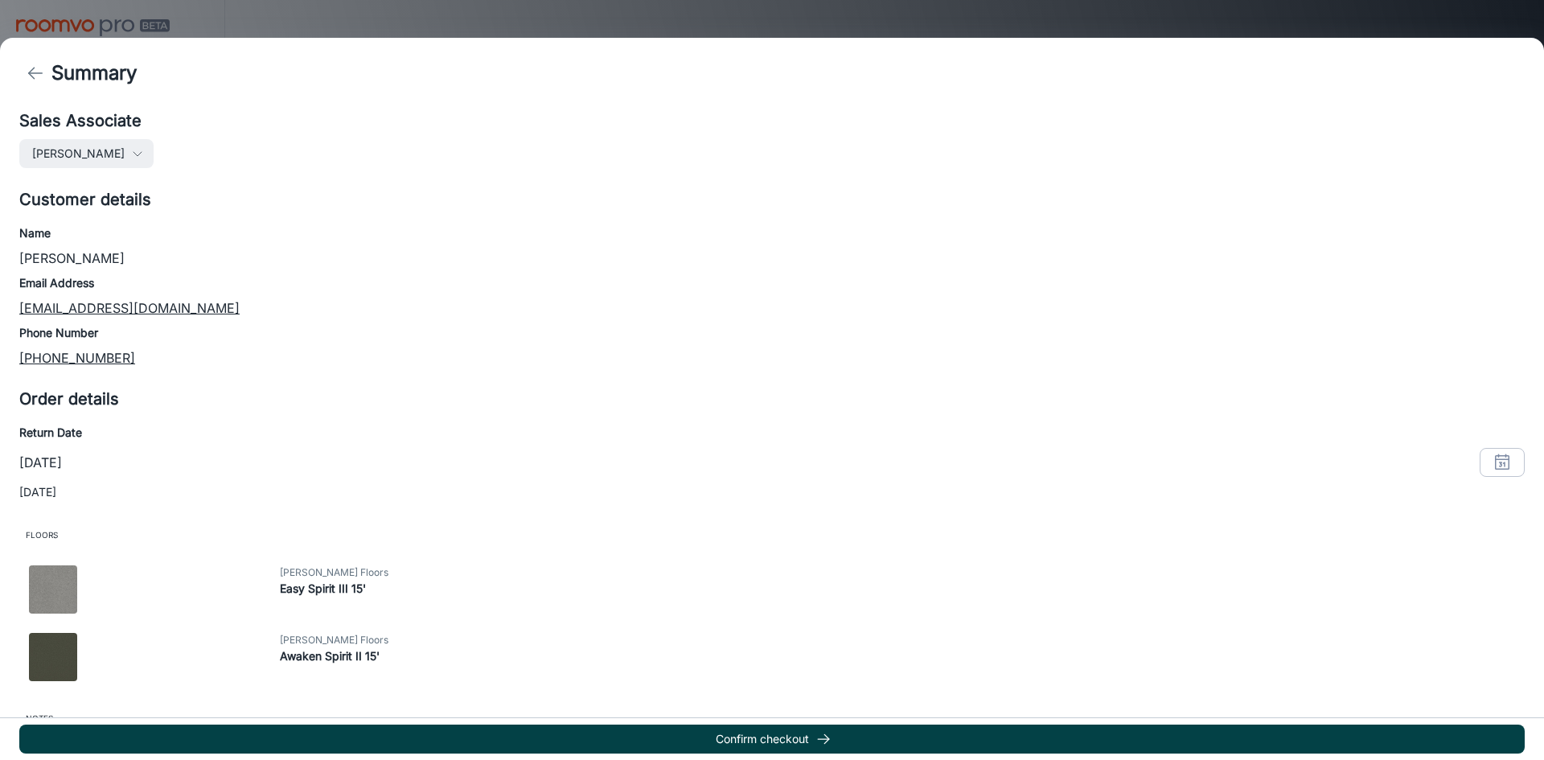
click at [747, 736] on button "Confirm checkout" at bounding box center [772, 739] width 1506 height 29
